Goal: Use online tool/utility: Utilize a website feature to perform a specific function

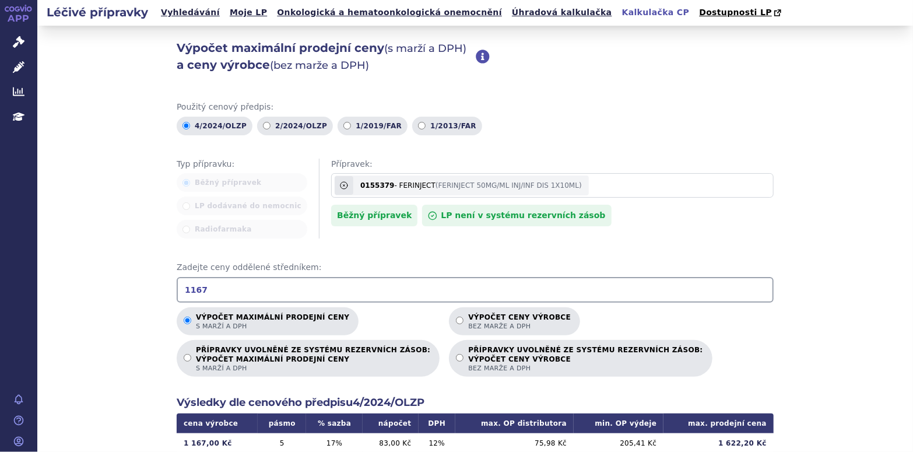
scroll to position [233, 0]
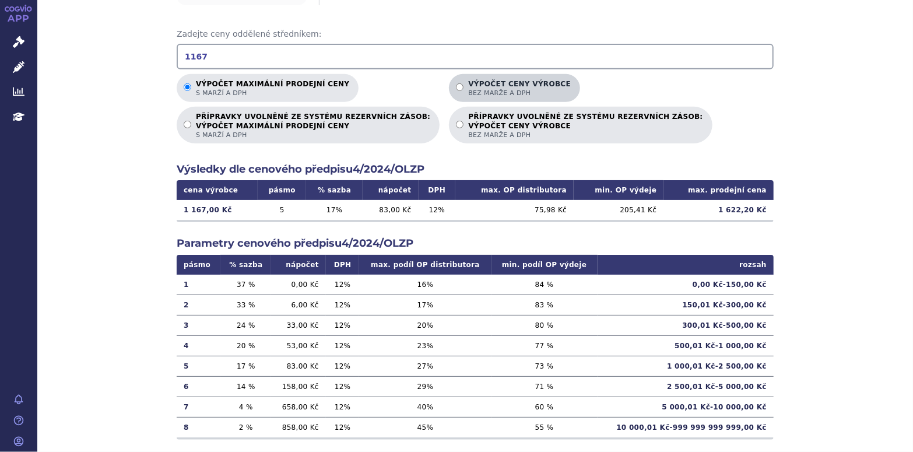
click at [449, 86] on label "Výpočet ceny výrobce bez [PERSON_NAME] a DPH" at bounding box center [514, 88] width 131 height 28
click at [456, 86] on input "Výpočet ceny výrobce bez [PERSON_NAME] a DPH" at bounding box center [460, 87] width 8 height 8
radio input "true"
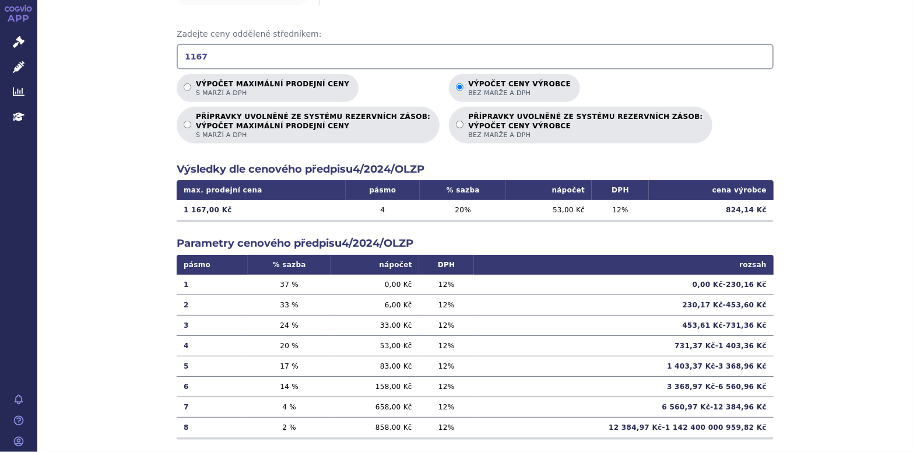
drag, startPoint x: 231, startPoint y: 59, endPoint x: 177, endPoint y: 60, distance: 53.6
click at [177, 60] on input "1167" at bounding box center [475, 57] width 597 height 26
type input "1269"
